Goal: Task Accomplishment & Management: Use online tool/utility

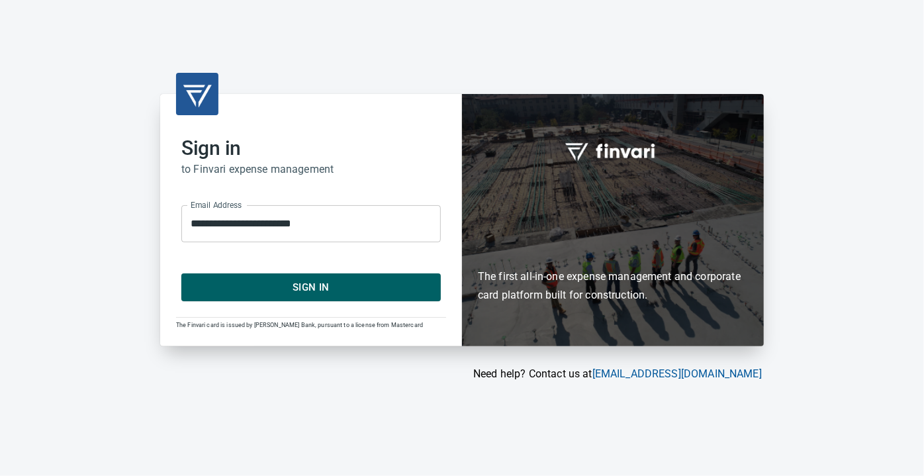
click at [292, 289] on span "Sign In" at bounding box center [311, 287] width 230 height 17
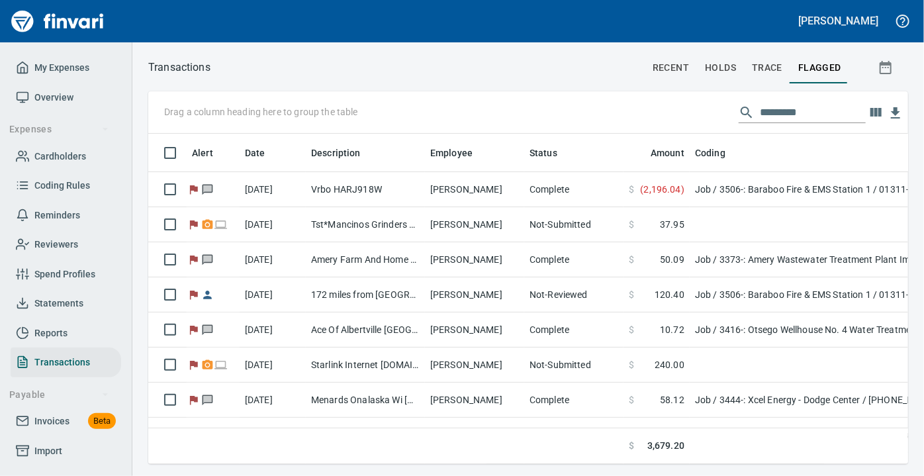
scroll to position [312, 741]
click at [42, 242] on span "Reviewers" at bounding box center [56, 244] width 44 height 17
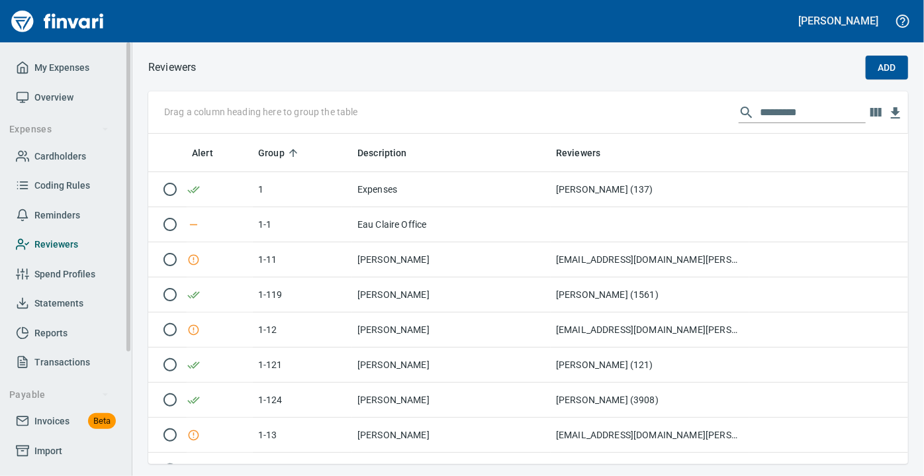
scroll to position [321, 741]
click at [48, 213] on span "Reminders" at bounding box center [57, 215] width 46 height 17
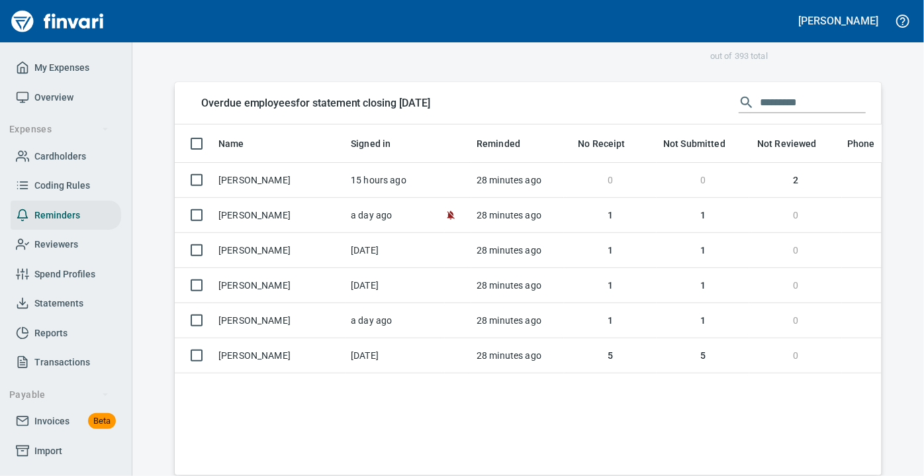
scroll to position [300, 0]
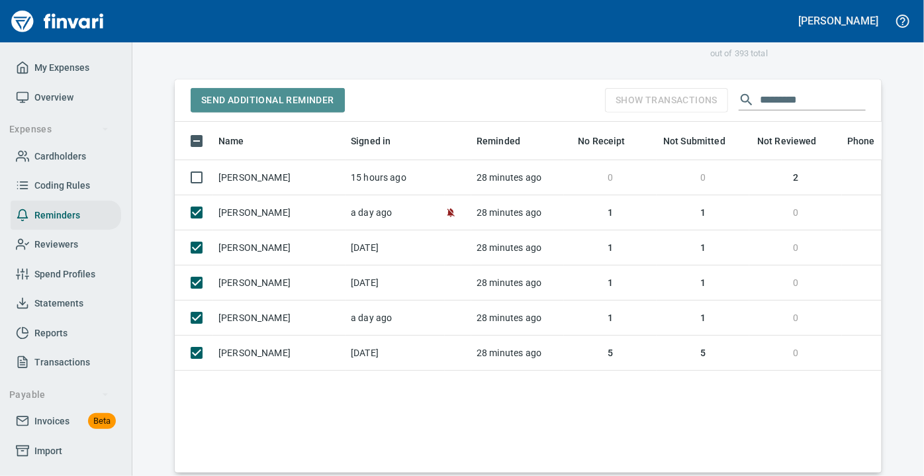
click at [256, 100] on span "Send Additional Reminder" at bounding box center [267, 100] width 133 height 17
